Goal: Task Accomplishment & Management: Manage account settings

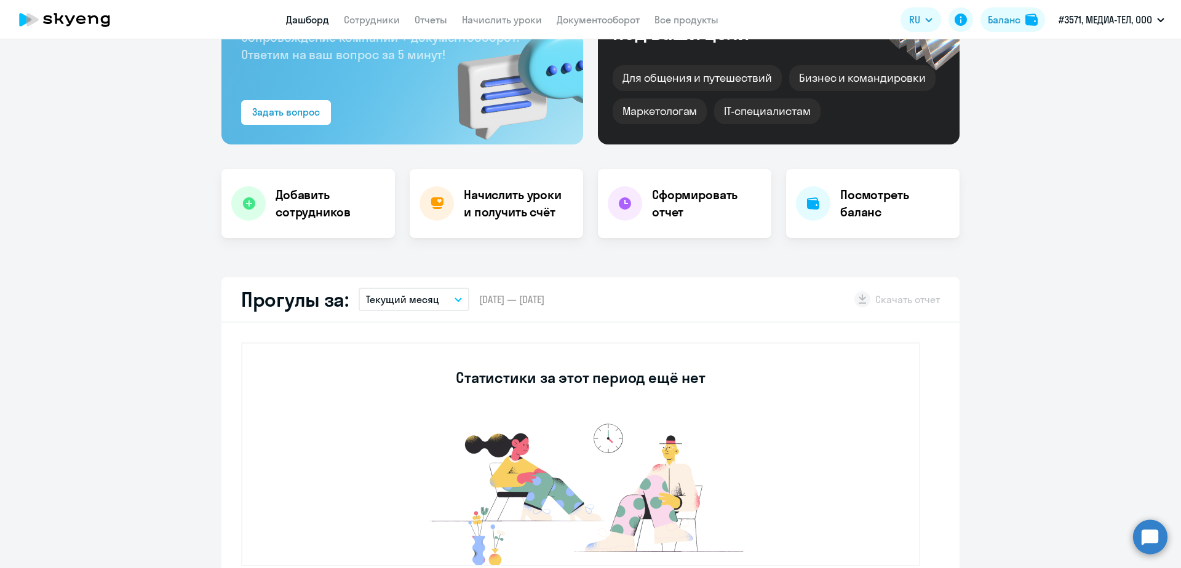
scroll to position [124, 0]
select select "30"
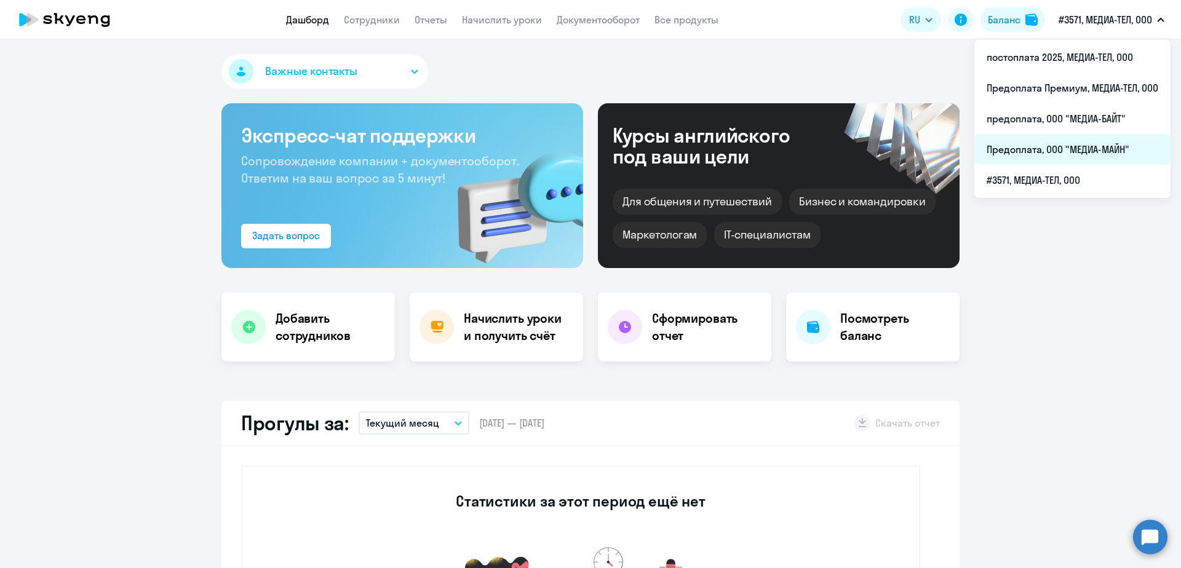
click at [1100, 143] on li "Предоплата, ООО "МЕДИА-МАЙН"" at bounding box center [1072, 149] width 196 height 31
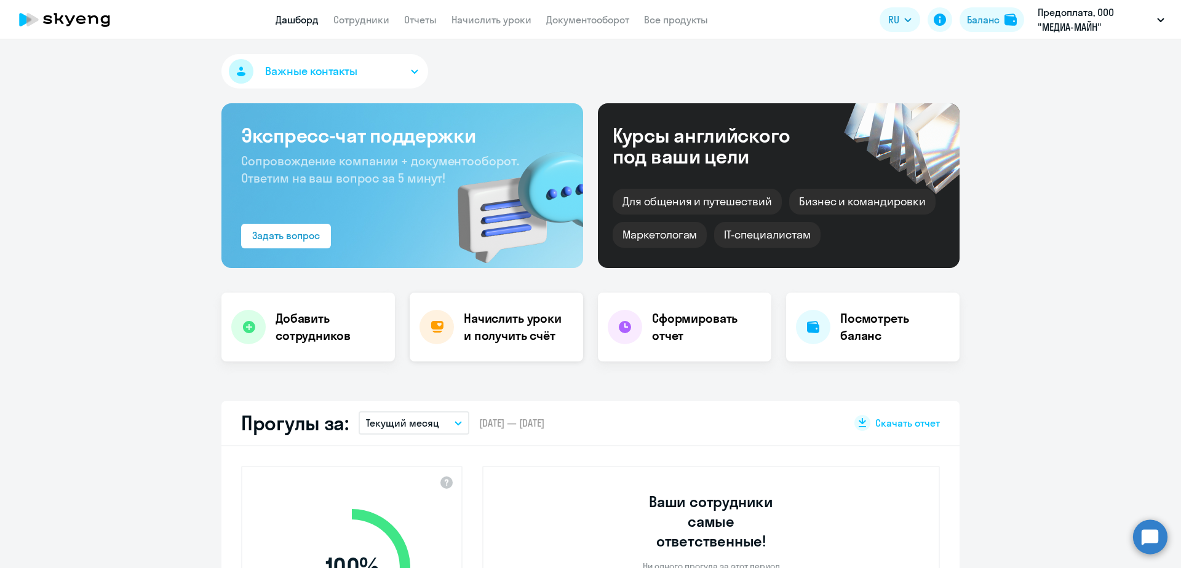
select select "30"
click at [519, 328] on h4 "Начислить уроки и получить счёт" at bounding box center [517, 327] width 107 height 34
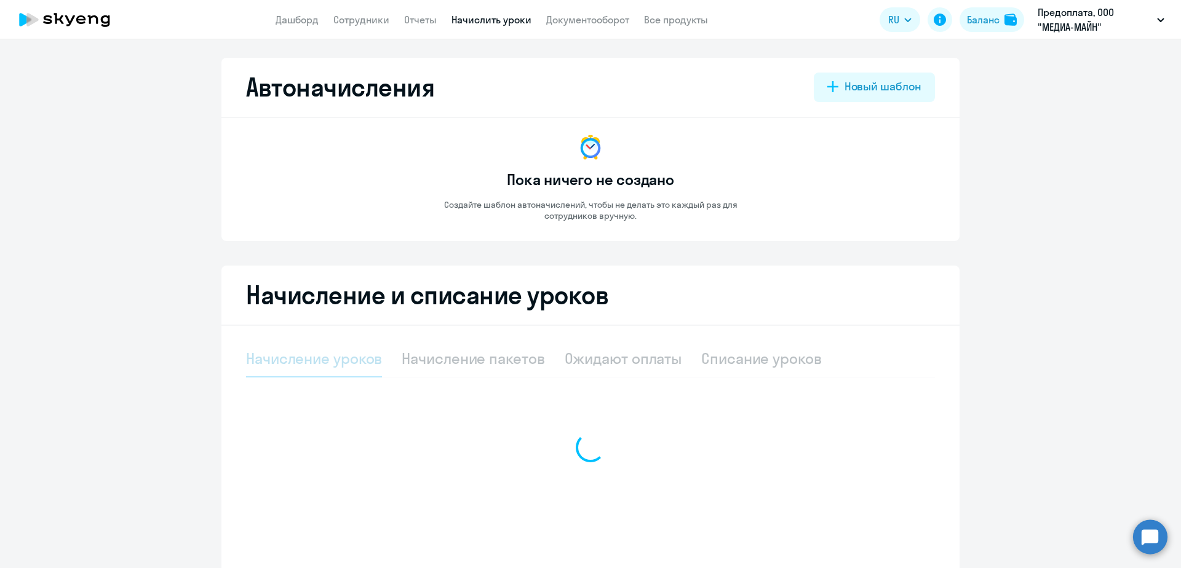
select select "10"
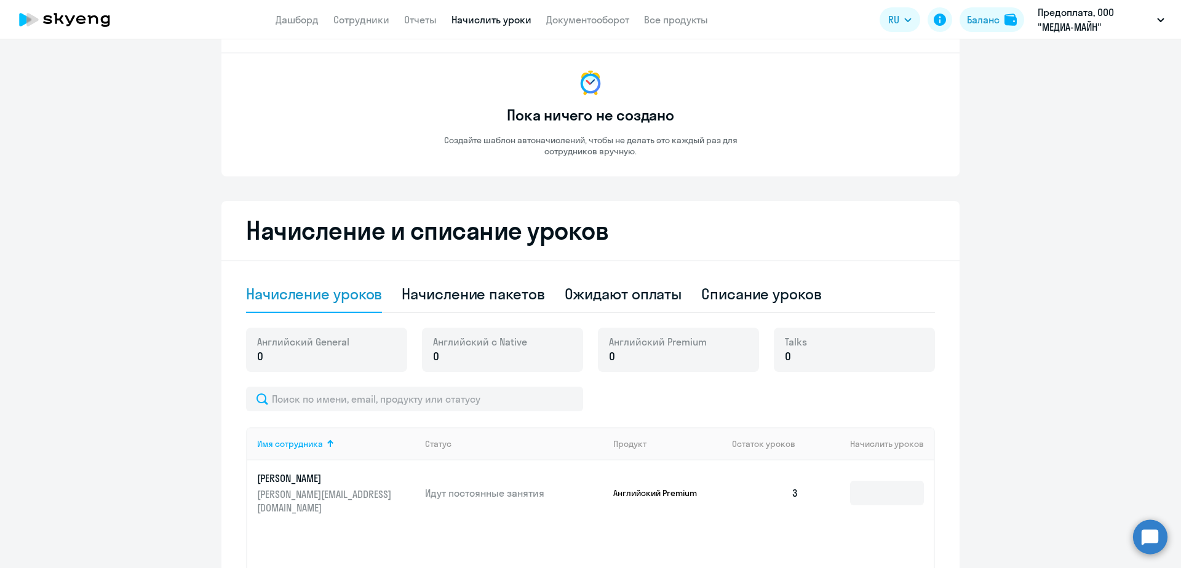
scroll to position [69, 0]
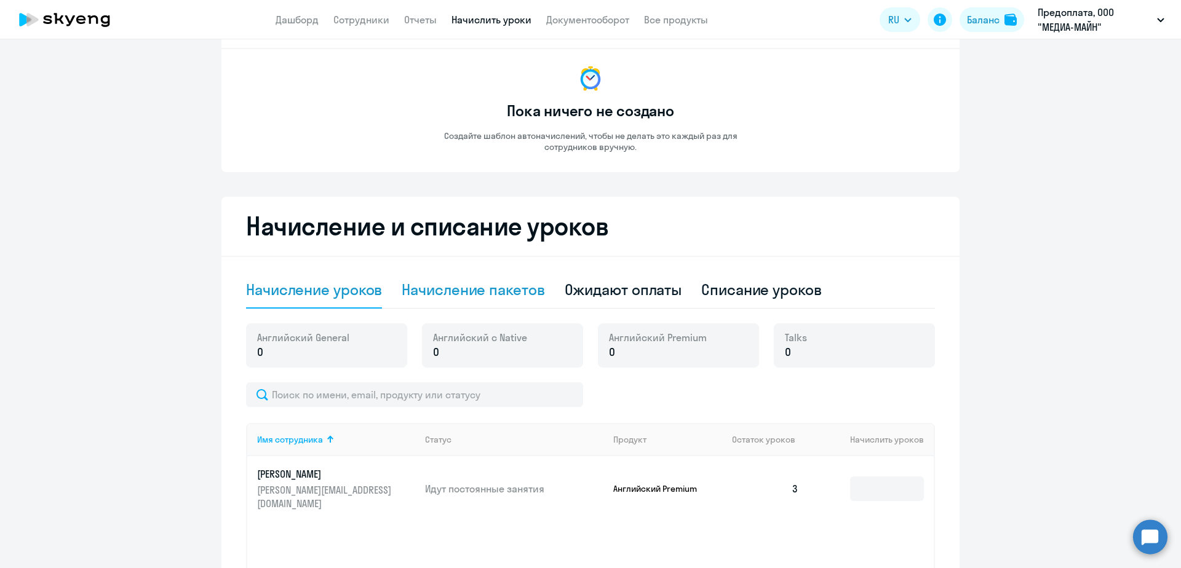
click at [504, 284] on div "Начисление пакетов" at bounding box center [473, 290] width 143 height 20
select select "10"
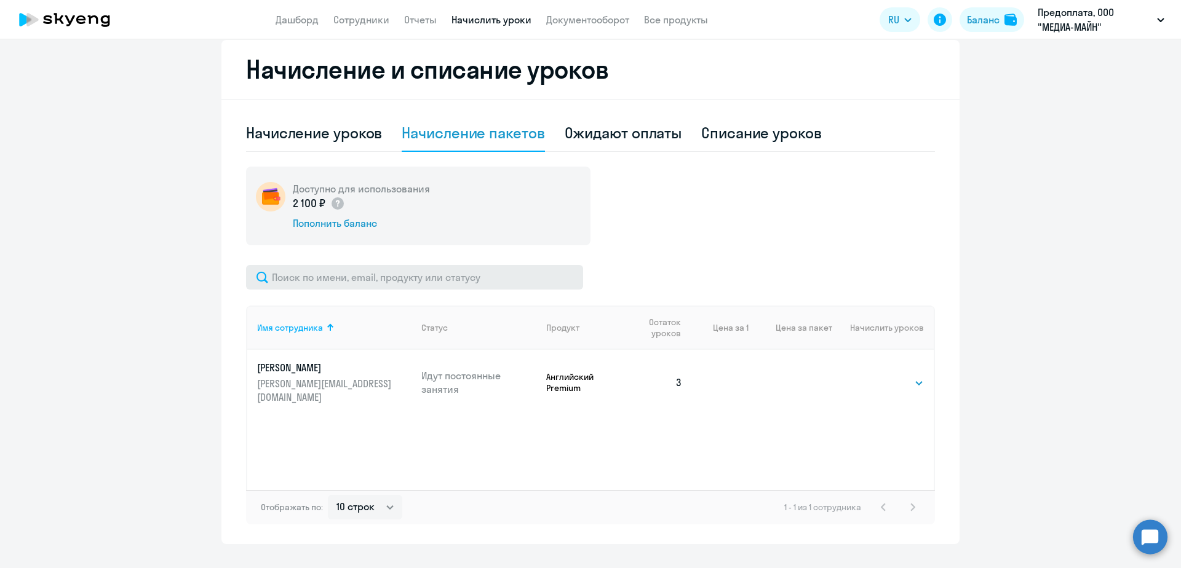
scroll to position [251, 0]
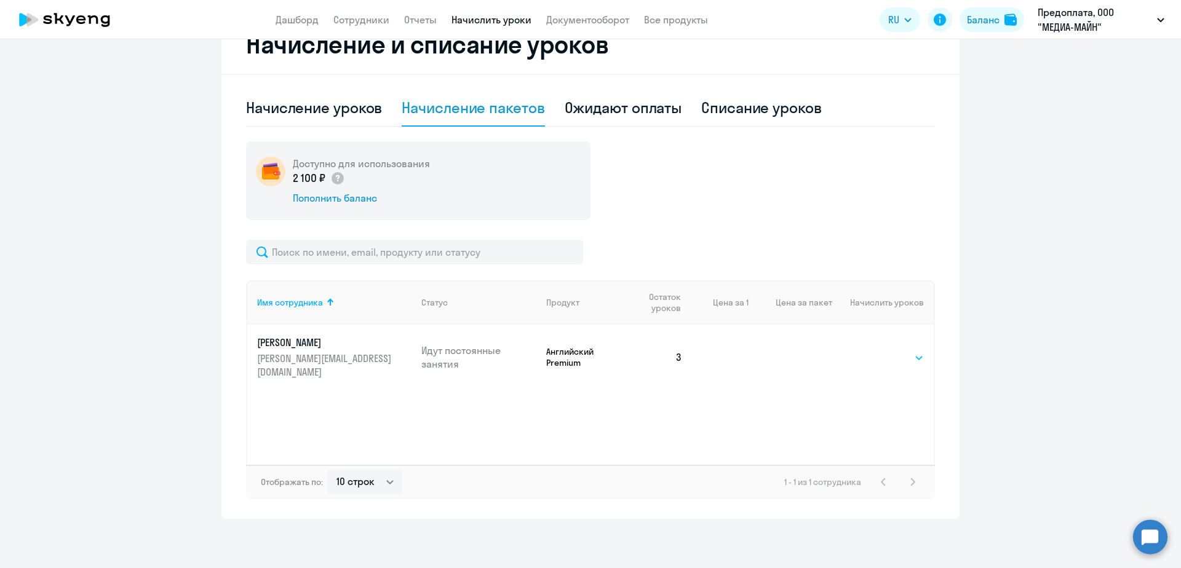
click at [911, 361] on select "Выбрать 4 8 16 32 64 96 128" at bounding box center [898, 358] width 50 height 15
click at [873, 351] on select "Выбрать 4 8 16 32 64 96 128" at bounding box center [898, 358] width 50 height 15
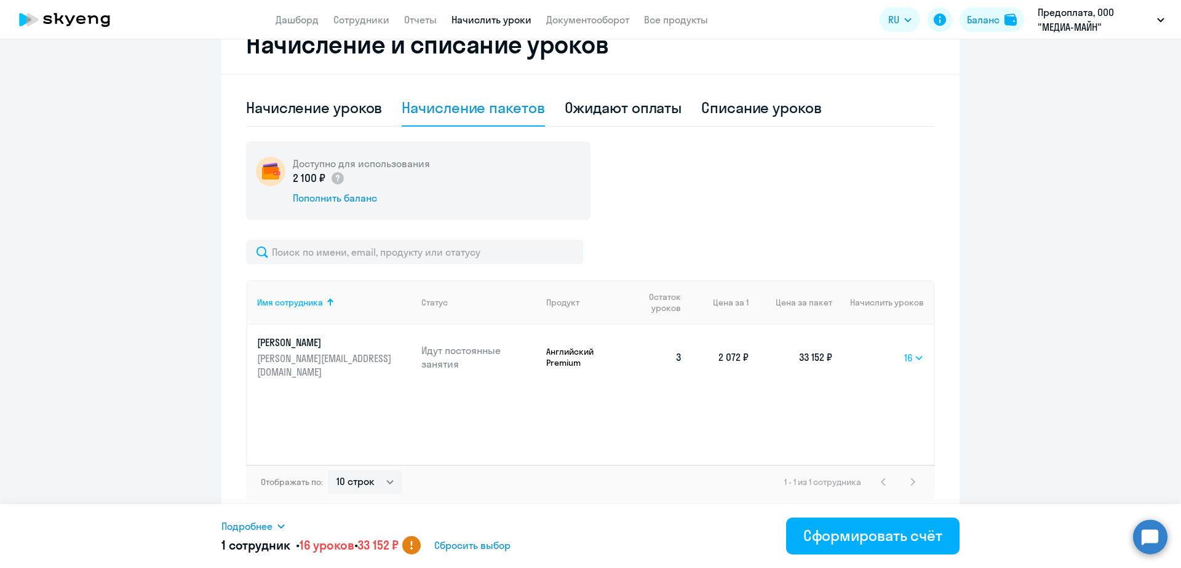
click at [913, 355] on select "Выбрать 4 8 16 32 64 96 128" at bounding box center [914, 358] width 20 height 15
click at [904, 351] on select "Выбрать 4 8 16 32 64 96 128" at bounding box center [914, 358] width 20 height 15
click at [913, 355] on select "Выбрать 4 8 16 32 64 96 128" at bounding box center [913, 358] width 21 height 15
click at [903, 351] on select "Выбрать 4 8 16 32 64 96 128" at bounding box center [913, 358] width 21 height 15
click at [911, 356] on select "Выбрать 4 8 16 32 64 96 128" at bounding box center [913, 358] width 22 height 15
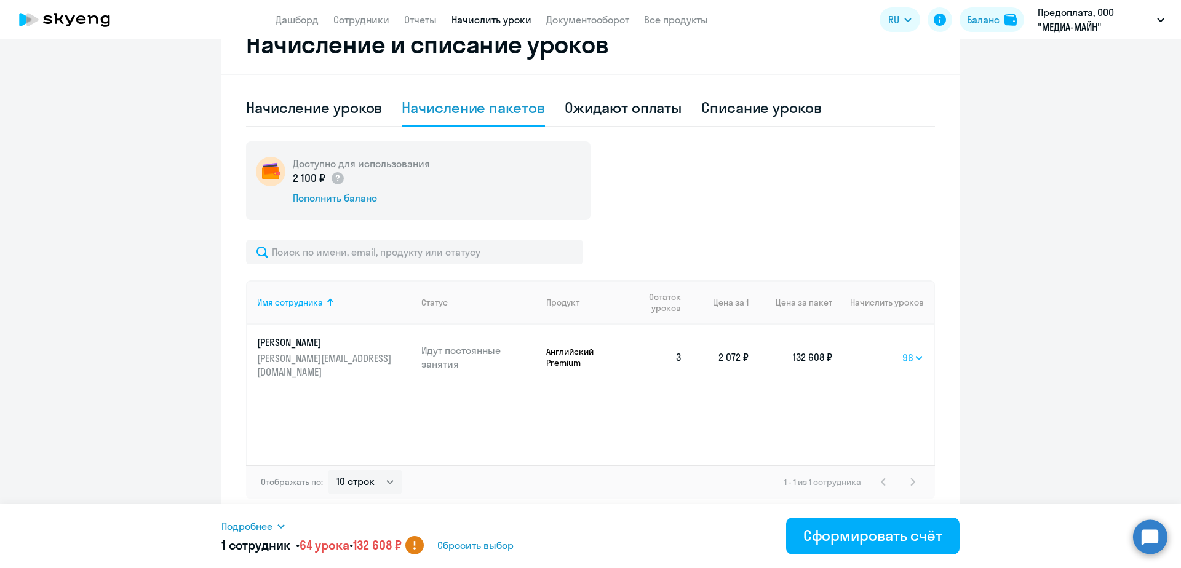
click at [902, 351] on select "Выбрать 4 8 16 32 64 96 128" at bounding box center [913, 358] width 22 height 15
click at [910, 357] on select "Выбрать 4 8 16 32 64 96 128" at bounding box center [913, 358] width 22 height 15
click at [902, 351] on select "Выбрать 4 8 16 32 64 96 128" at bounding box center [913, 358] width 22 height 15
click at [913, 355] on select "Выбрать 4 8 16 32 64 96 128" at bounding box center [912, 358] width 24 height 15
click at [900, 351] on select "Выбрать 4 8 16 32 64 96 128" at bounding box center [912, 358] width 24 height 15
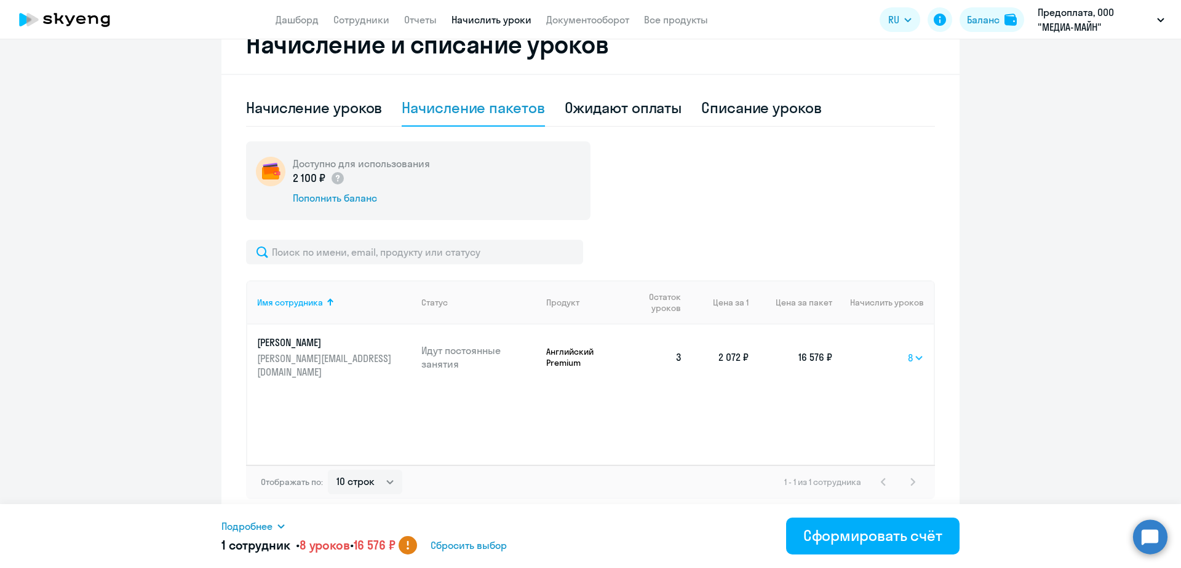
click at [913, 357] on select "Выбрать 4 8 16 32 64 96 128" at bounding box center [916, 358] width 16 height 15
select select "16"
click at [908, 351] on select "Выбрать 4 8 16 32 64 96 128" at bounding box center [916, 358] width 16 height 15
click at [905, 534] on div "Сформировать счёт" at bounding box center [872, 536] width 139 height 20
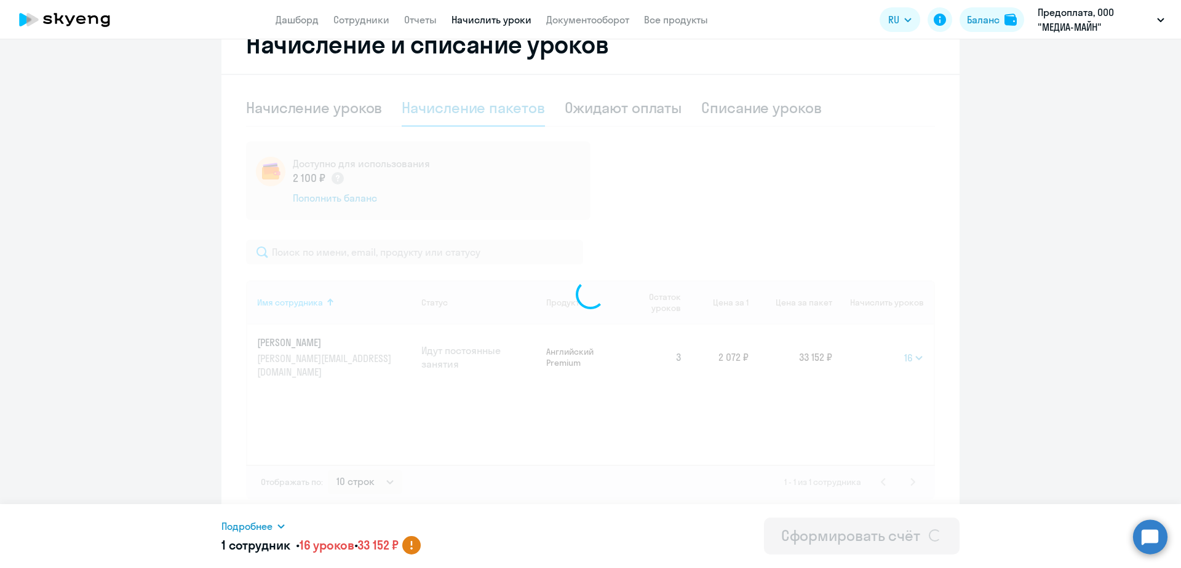
select select
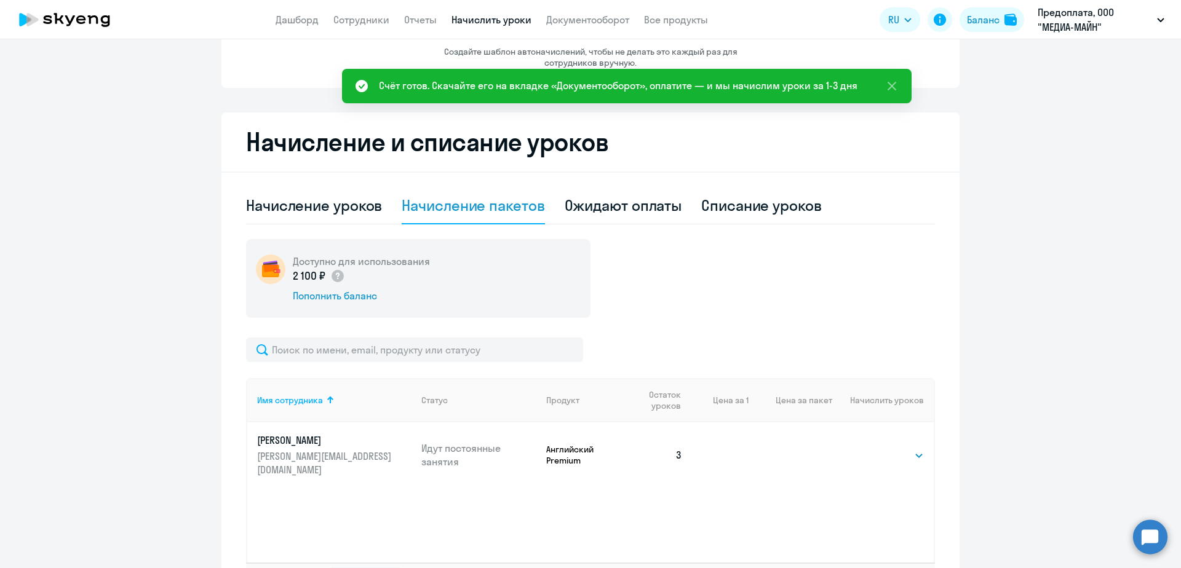
scroll to position [146, 0]
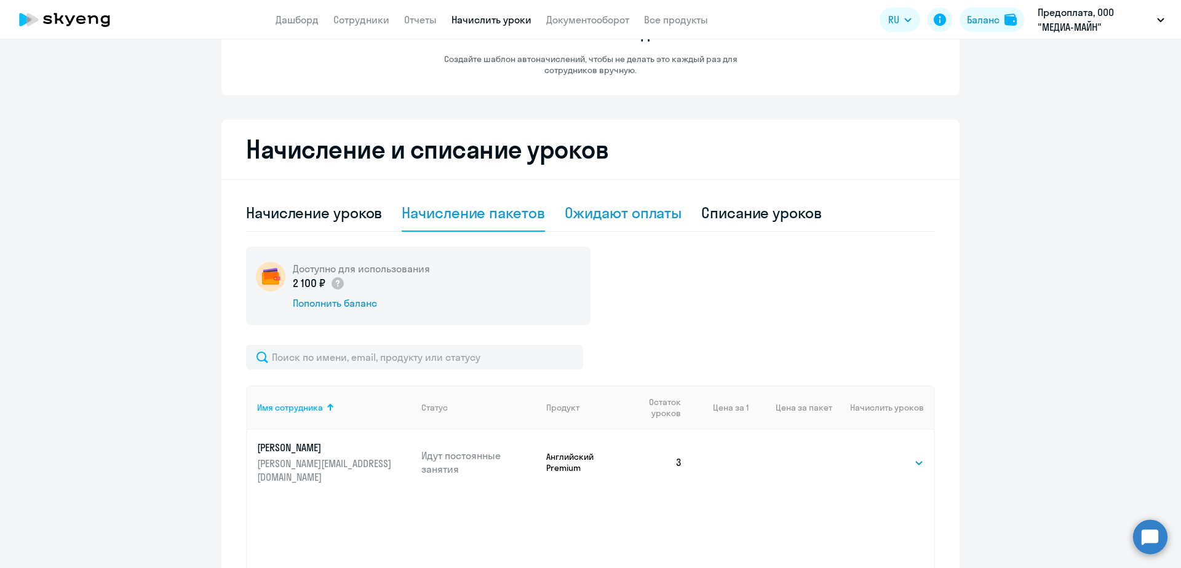
click at [643, 207] on div "Ожидают оплаты" at bounding box center [623, 213] width 117 height 20
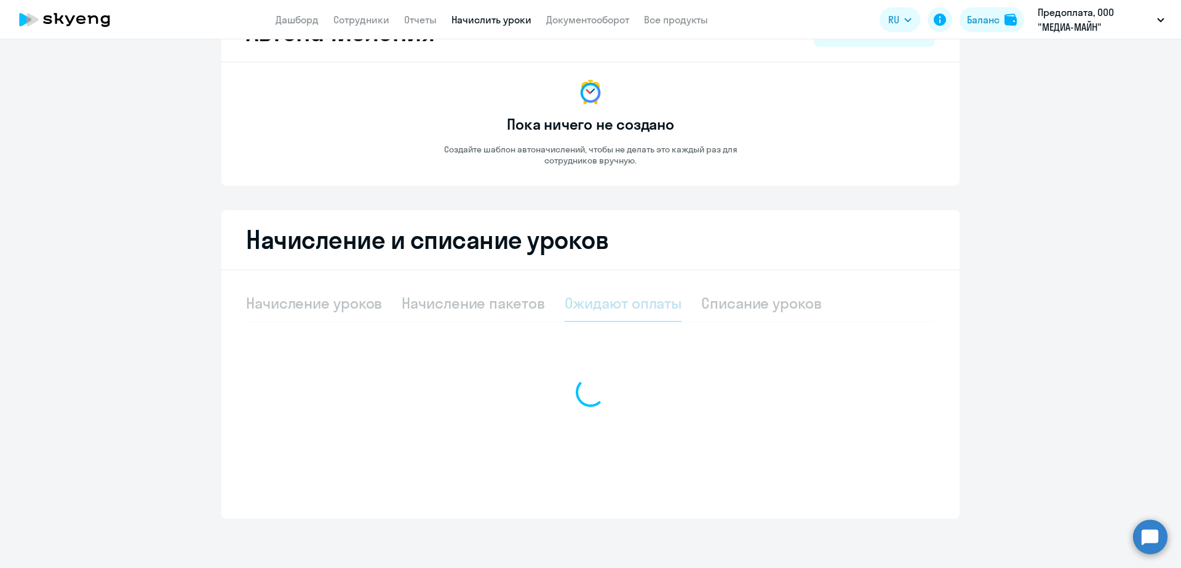
scroll to position [55, 0]
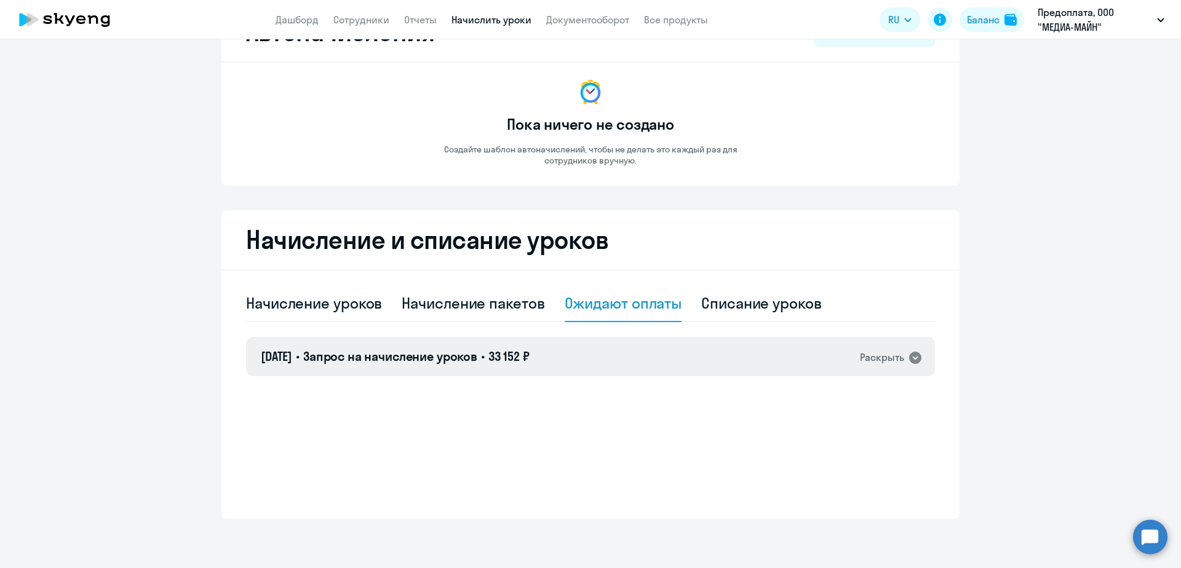
click at [911, 357] on icon at bounding box center [915, 358] width 12 height 12
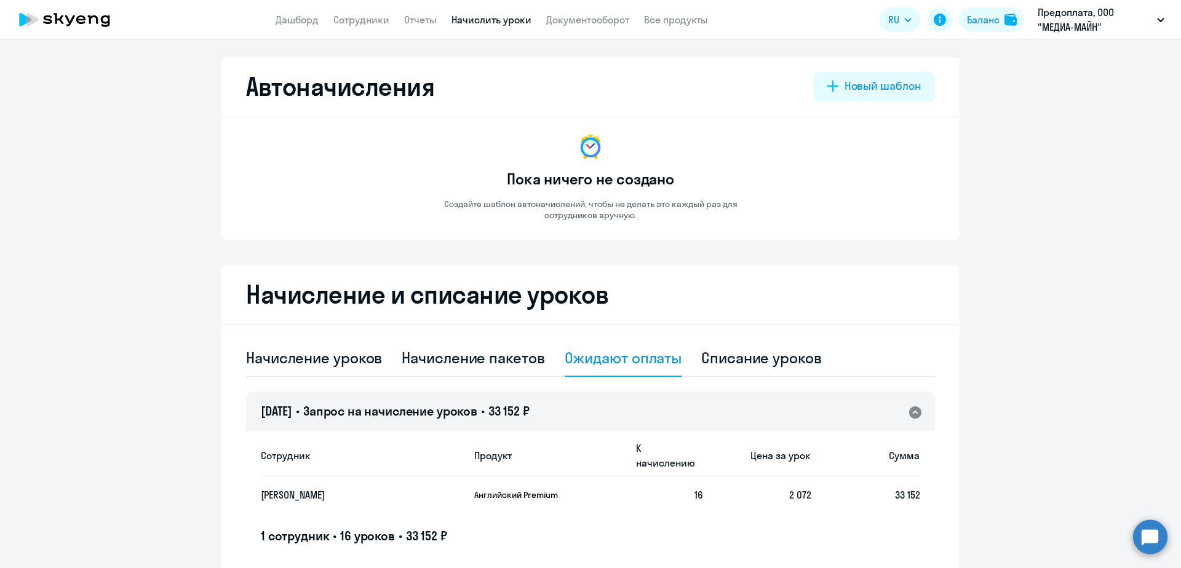
scroll to position [0, 0]
click at [371, 20] on link "Сотрудники" at bounding box center [361, 20] width 56 height 12
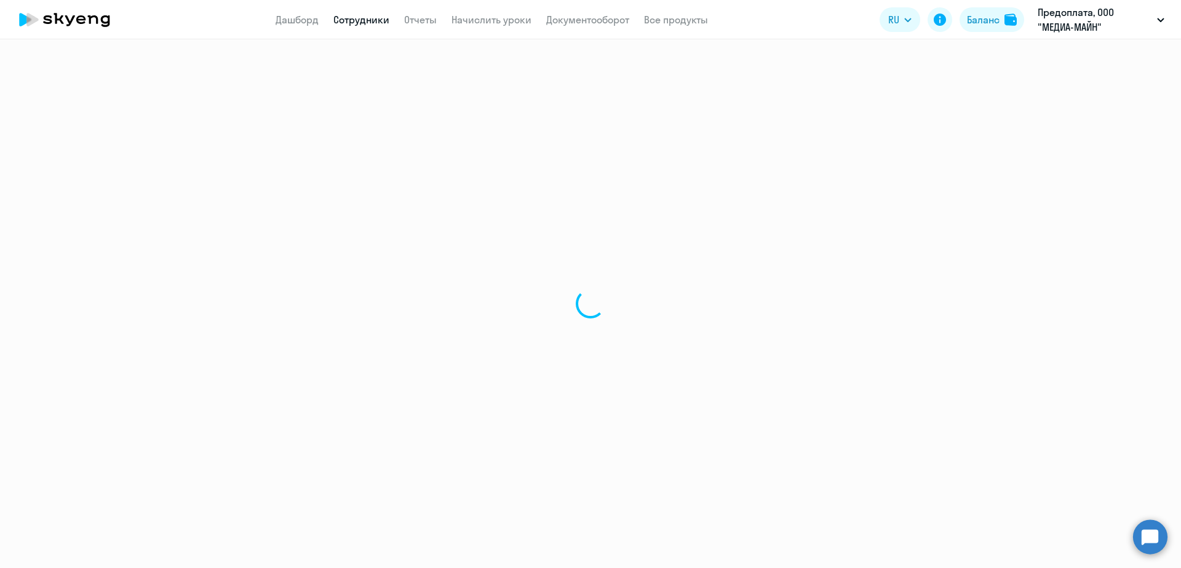
select select "30"
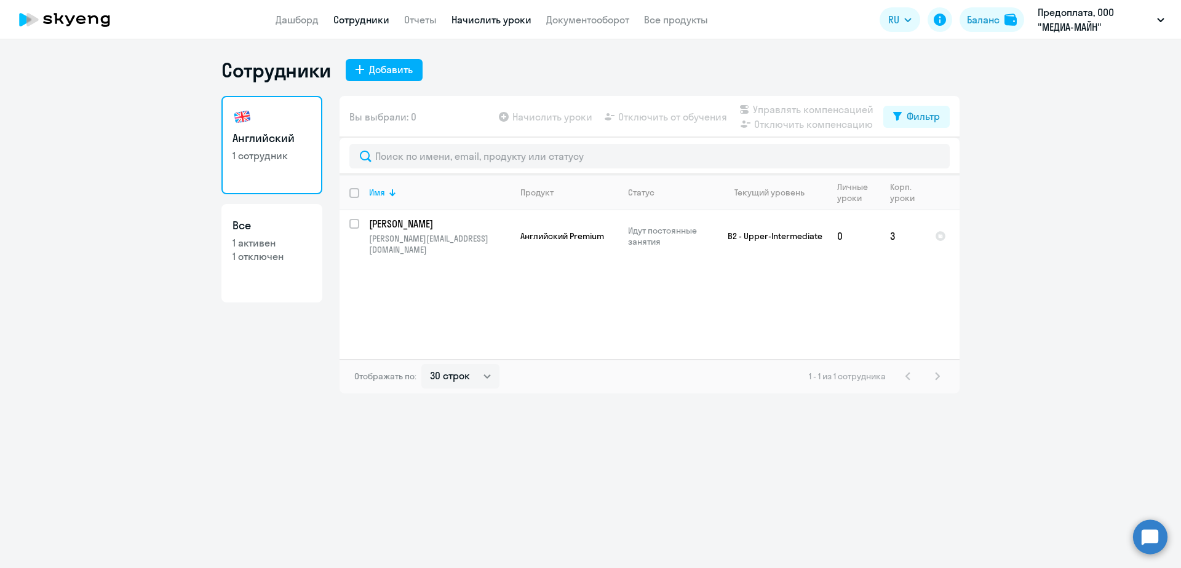
click at [499, 16] on link "Начислить уроки" at bounding box center [491, 20] width 80 height 12
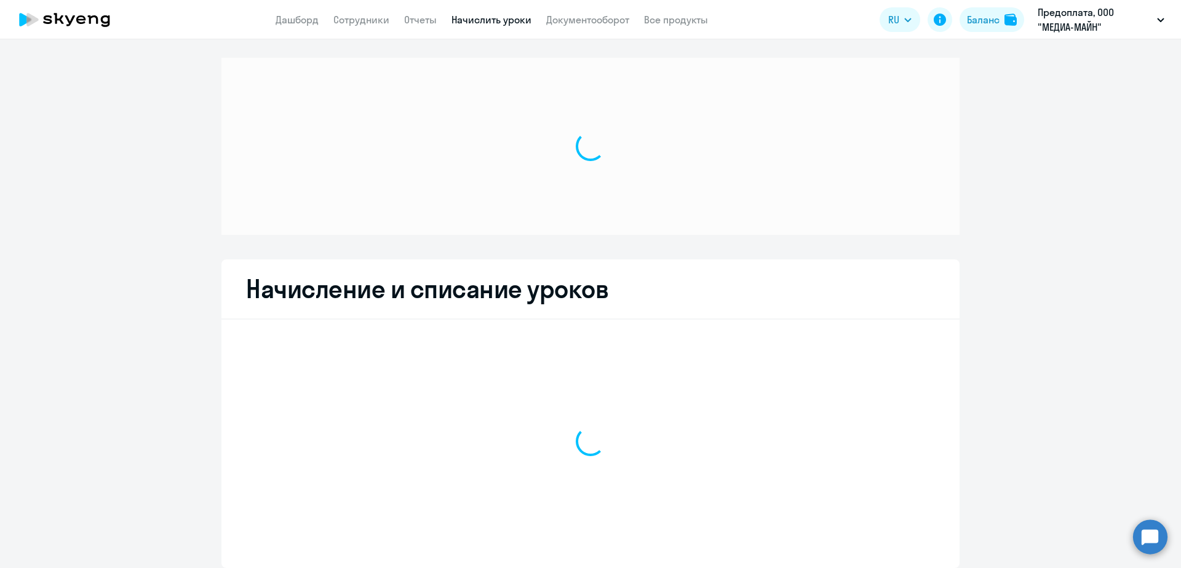
select select "10"
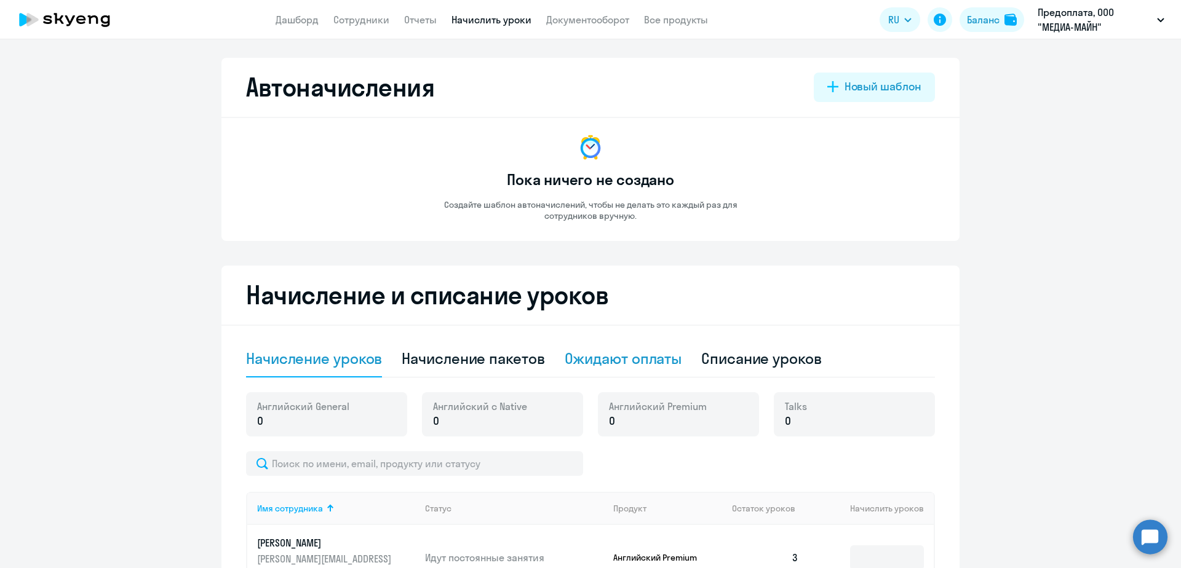
click at [624, 358] on div "Ожидают оплаты" at bounding box center [623, 359] width 117 height 20
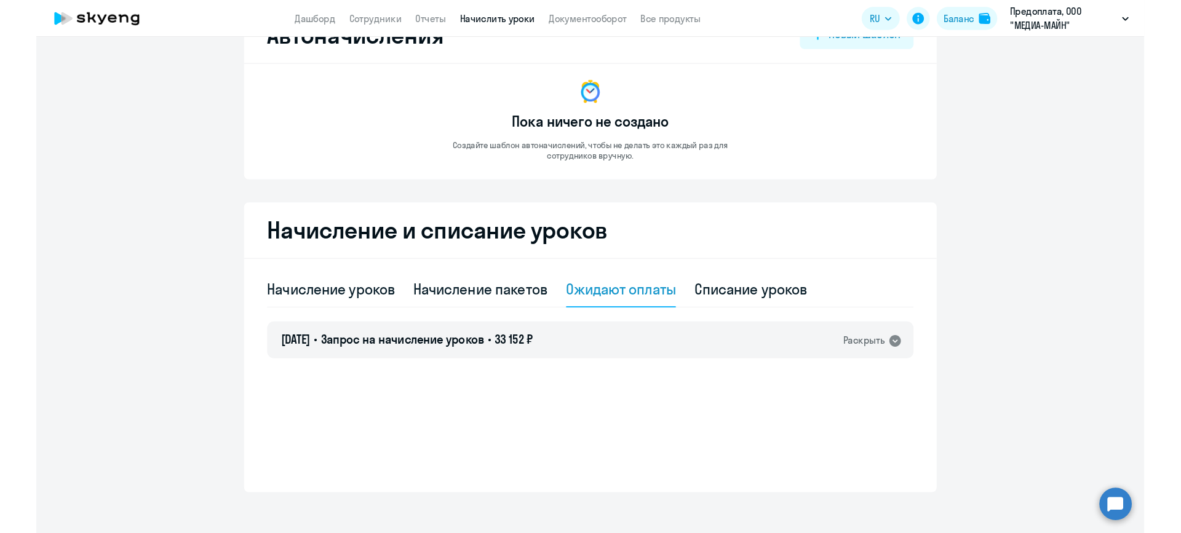
scroll to position [55, 0]
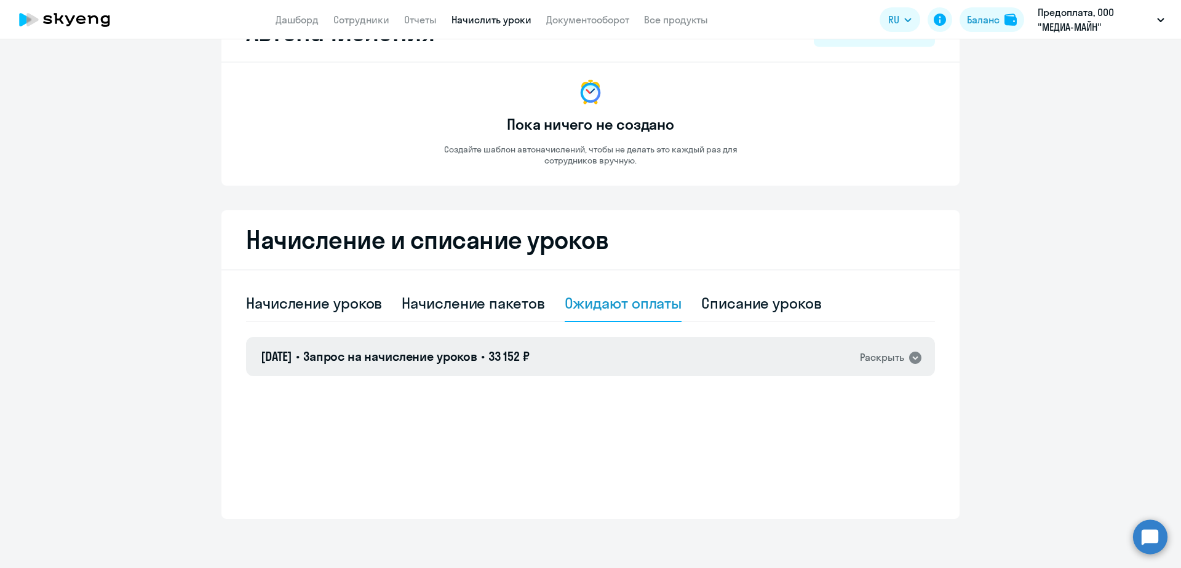
click at [710, 355] on div "[DATE] • Запрос на начисление уроков • 33 152 ₽ Раскрыть" at bounding box center [590, 356] width 689 height 39
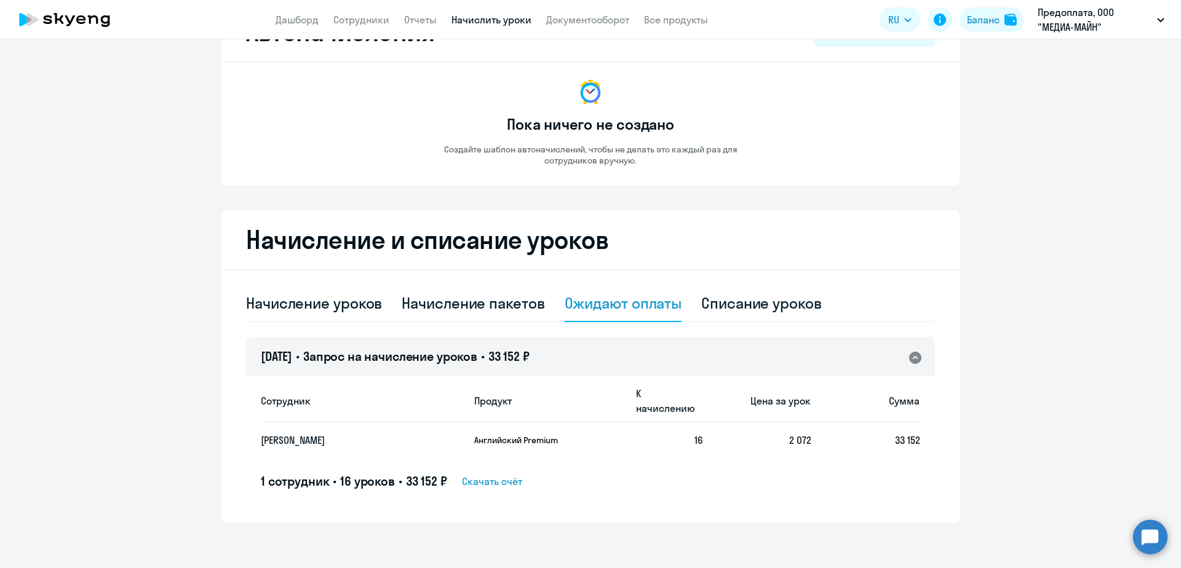
click at [500, 474] on span "Скачать счёт" at bounding box center [492, 481] width 60 height 15
